Goal: Task Accomplishment & Management: Manage account settings

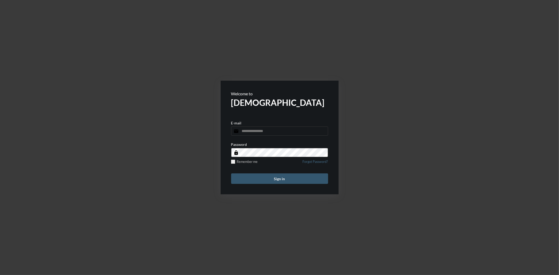
type input "**********"
click at [291, 174] on button "Sign in" at bounding box center [279, 178] width 97 height 10
type input "**********"
click at [279, 174] on button "Sign in" at bounding box center [279, 178] width 97 height 10
